Goal: Task Accomplishment & Management: Use online tool/utility

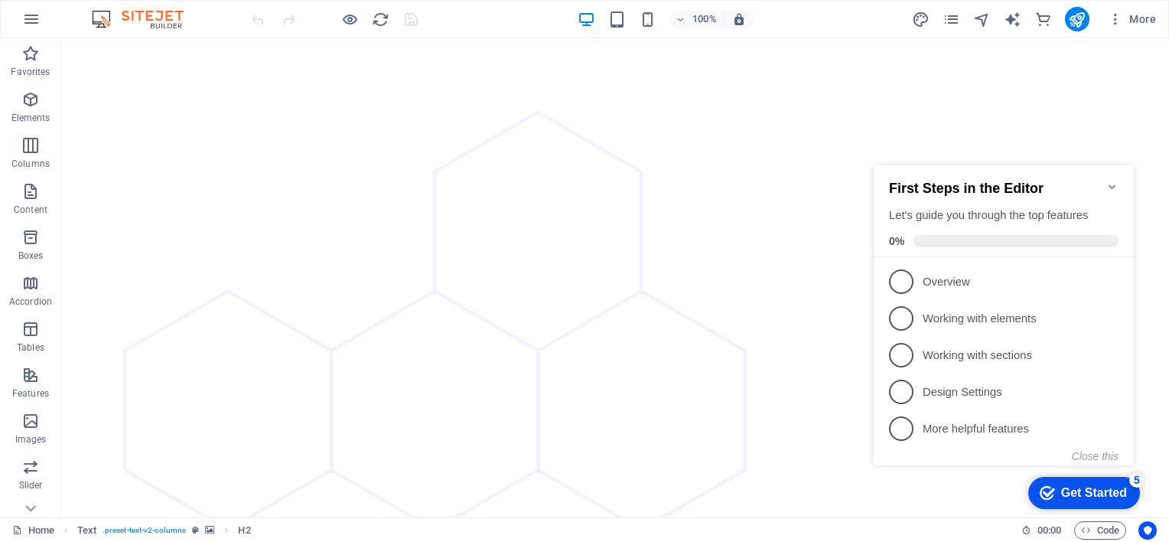
scroll to position [4500, 0]
click div "checkmark Get Started 5 First Steps in the Editor Let's guide you through the t…"
click at [1117, 181] on icon "Minimize checklist" at bounding box center [1113, 187] width 12 height 12
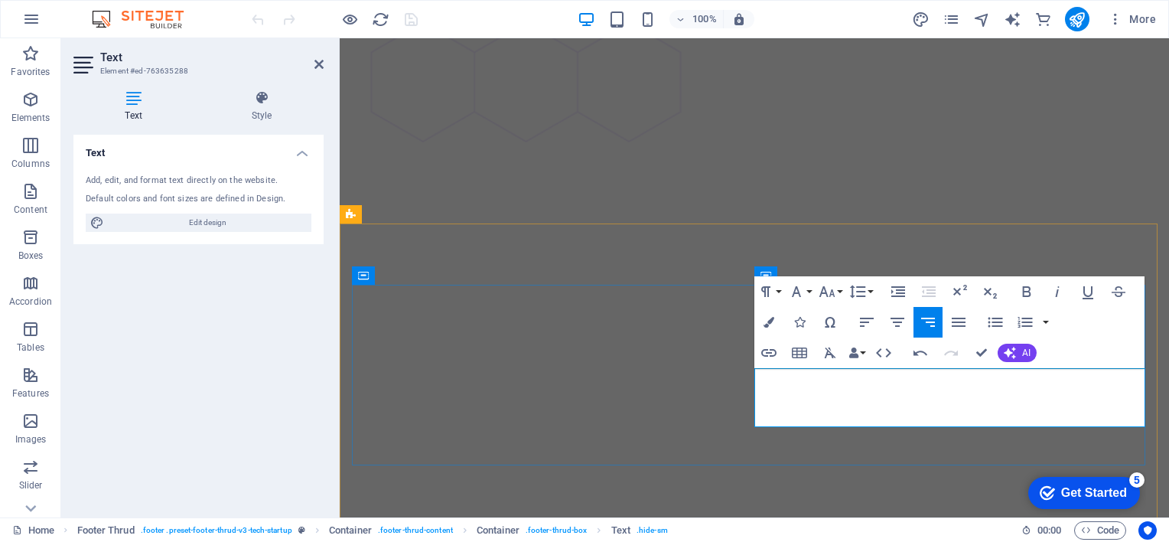
scroll to position [4328, 0]
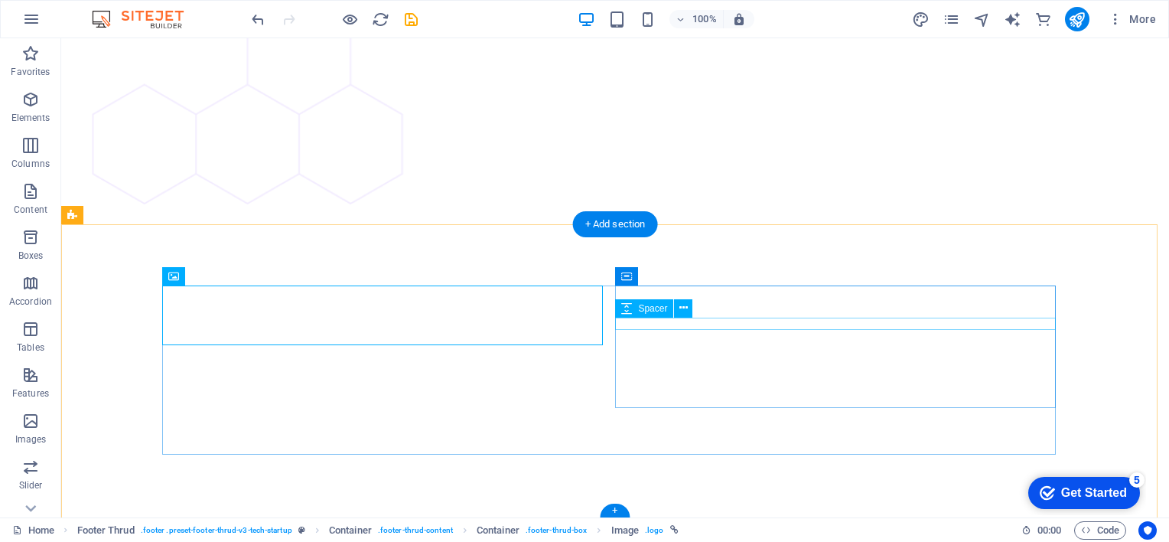
scroll to position [4448, 0]
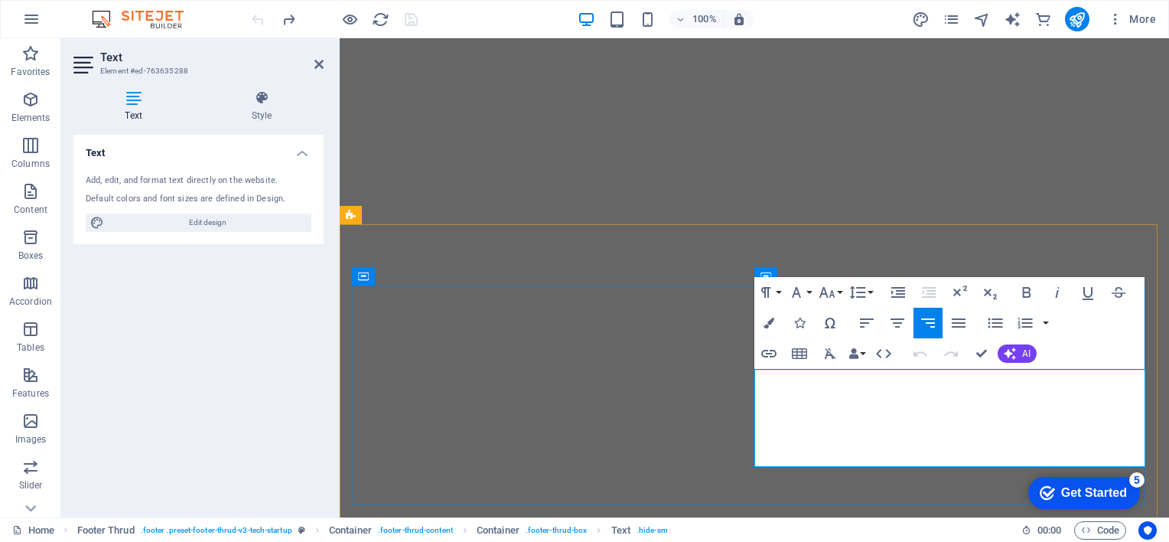
scroll to position [4328, 0]
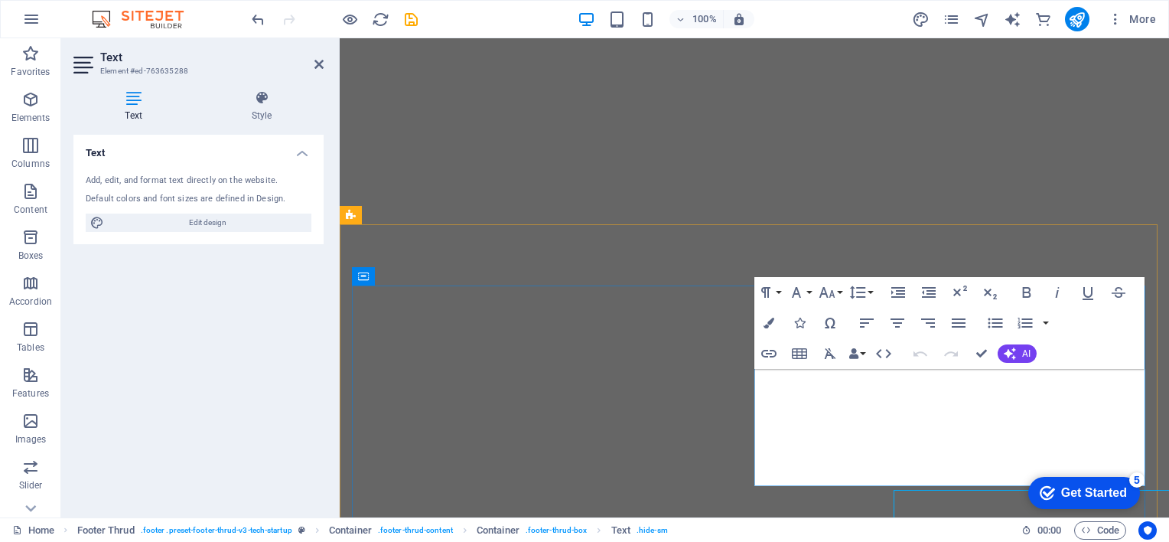
scroll to position [4328, 0]
drag, startPoint x: 1075, startPoint y: 378, endPoint x: 1075, endPoint y: 399, distance: 20.7
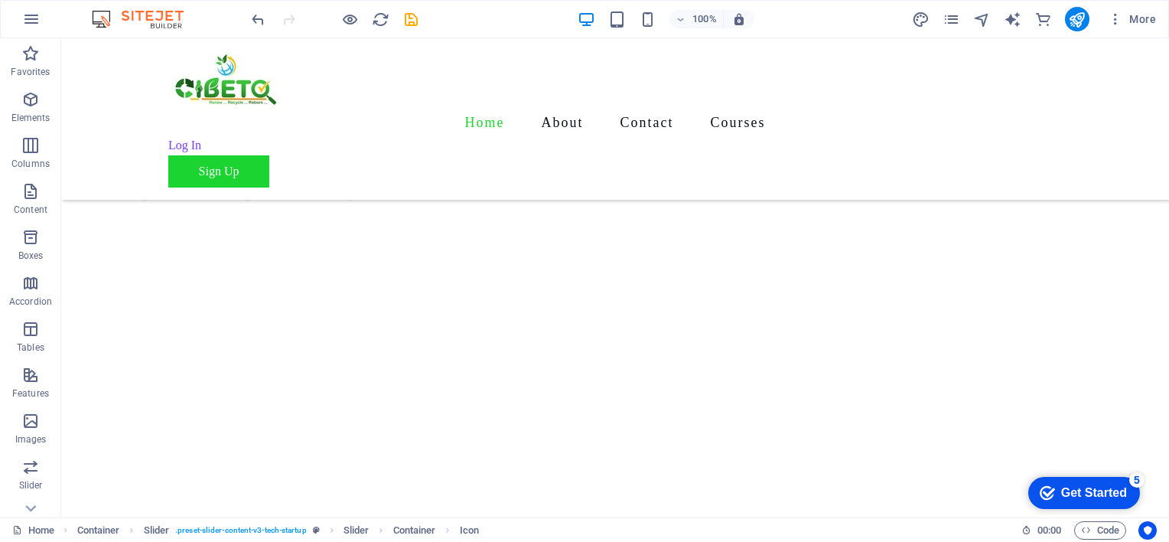
scroll to position [4234, 0]
click at [527, 109] on nav "Home About Contact Courses" at bounding box center [615, 122] width 894 height 26
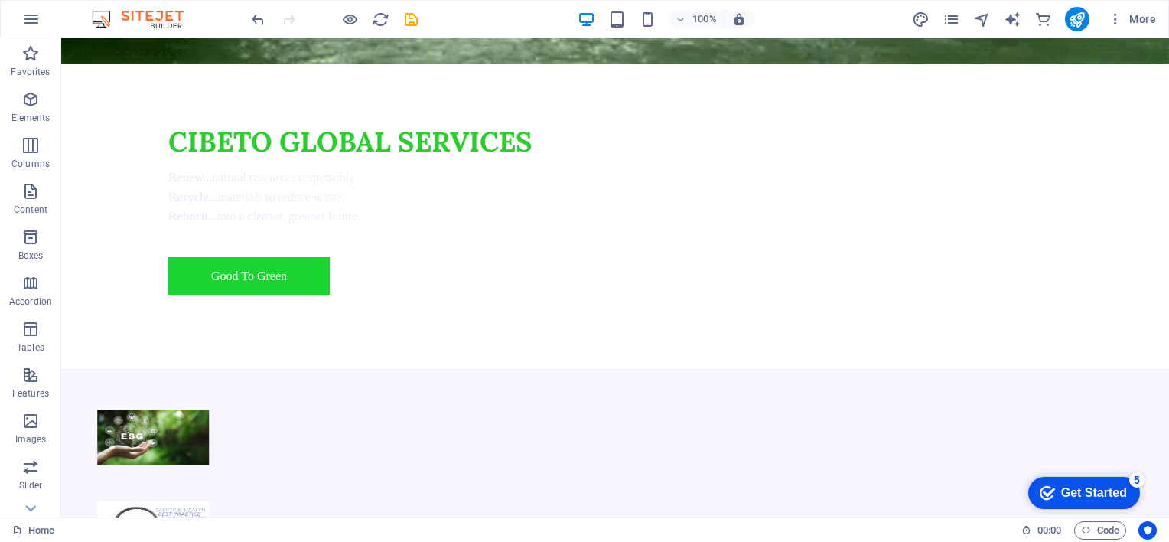
scroll to position [1337, 0]
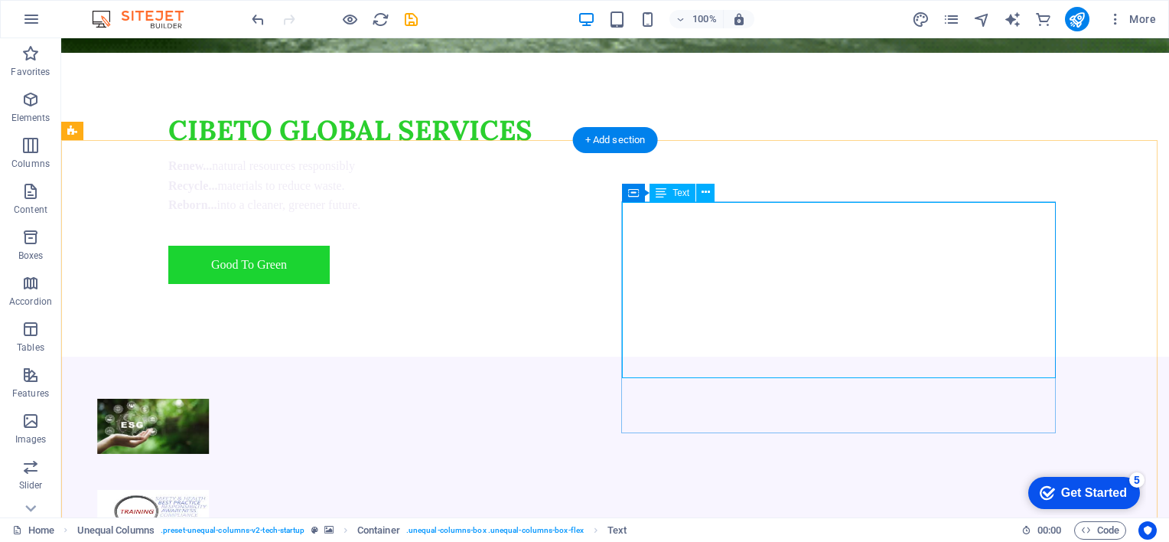
click at [652, 202] on div "Container Text" at bounding box center [673, 193] width 103 height 19
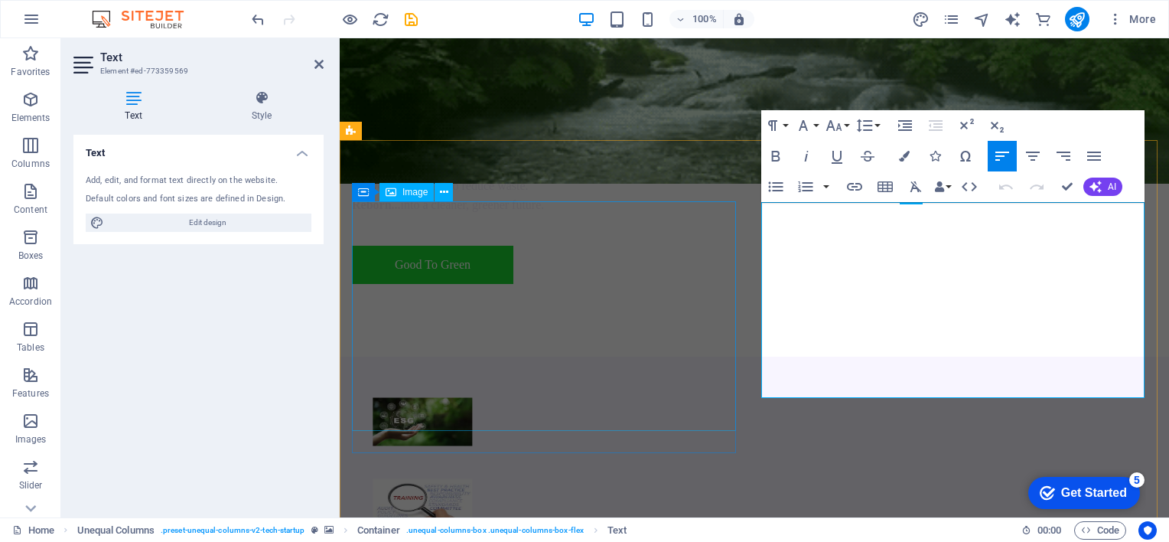
scroll to position [1334, 0]
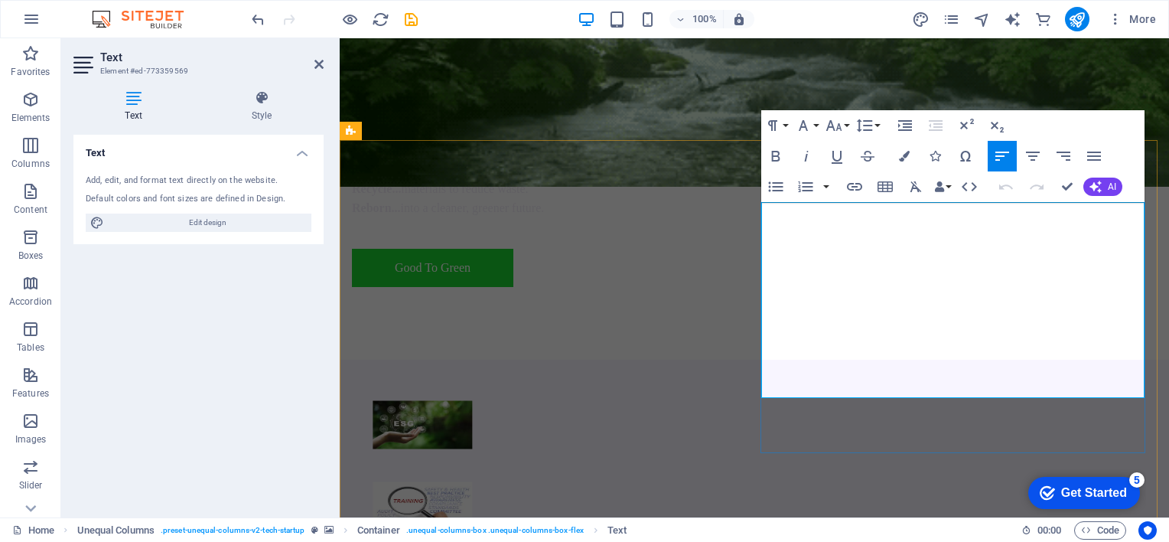
click at [905, 157] on icon "button" at bounding box center [904, 156] width 11 height 11
